Goal: Information Seeking & Learning: Learn about a topic

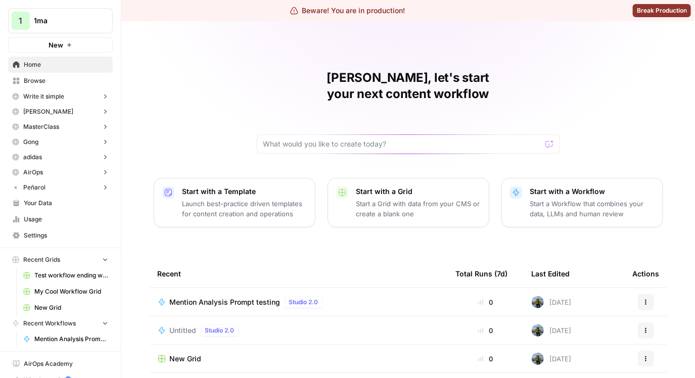
click at [86, 18] on span "1ma" at bounding box center [64, 21] width 61 height 10
click at [42, 15] on button "1 1ma" at bounding box center [60, 20] width 105 height 25
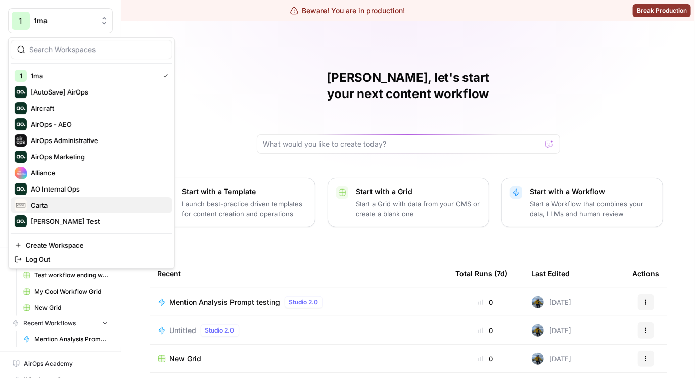
scroll to position [102, 0]
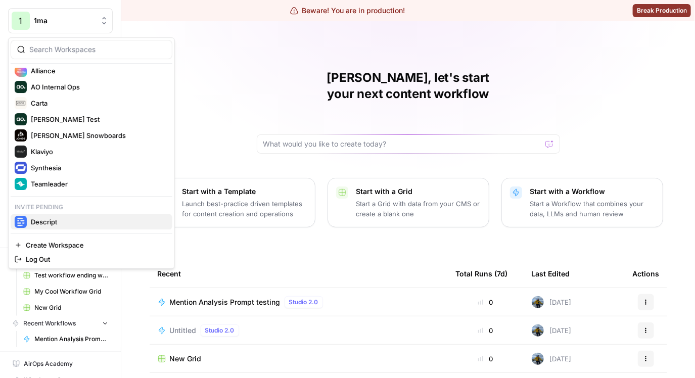
click at [66, 218] on span "Descript" at bounding box center [97, 222] width 133 height 10
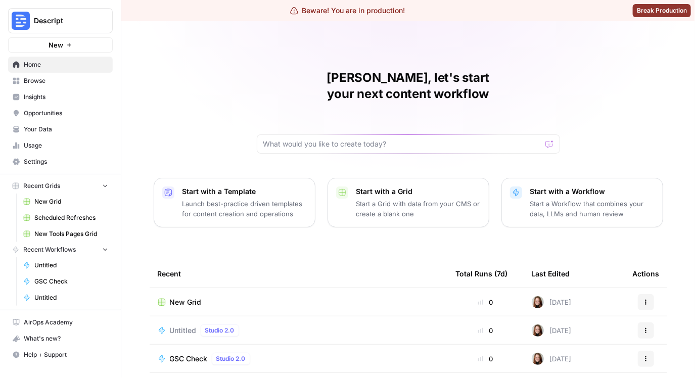
click at [59, 131] on span "Your Data" at bounding box center [66, 129] width 84 height 9
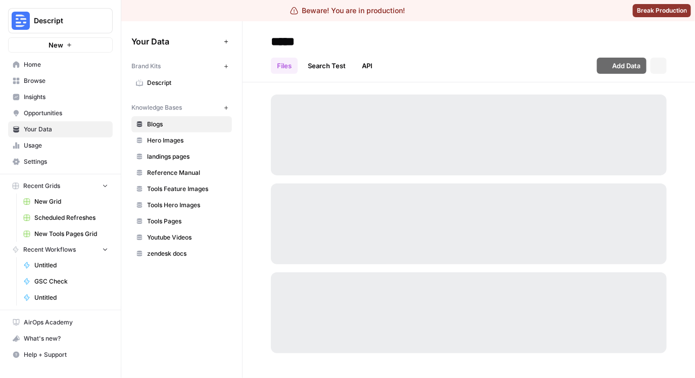
click at [61, 97] on span "Insights" at bounding box center [66, 96] width 84 height 9
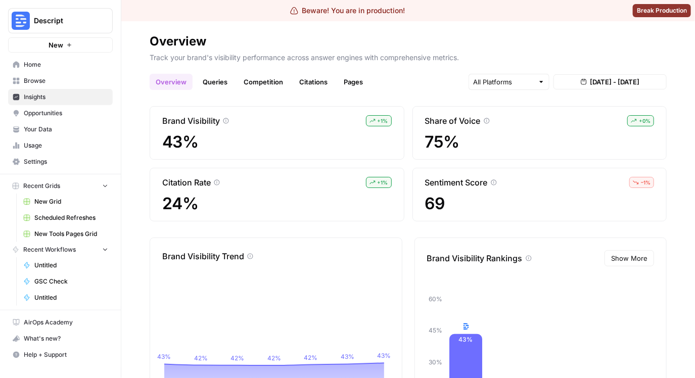
scroll to position [99, 0]
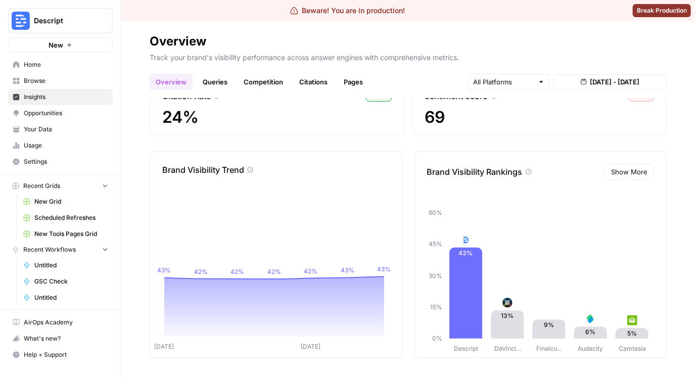
click at [417, 43] on h2 "Overview" at bounding box center [408, 41] width 517 height 16
click at [480, 29] on header "Overview Track your brand's visibility performance across answer engines with c…" at bounding box center [408, 59] width 574 height 77
